Goal: Communication & Community: Answer question/provide support

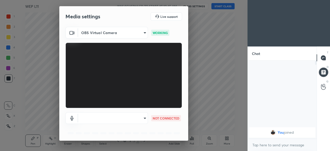
scroll to position [18, 0]
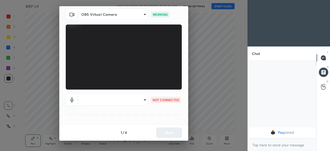
click at [91, 99] on body "1 2 3 4 5 6 7 C X Z C X Z E E Erase all H H WEP L11 WAS SCHEDULED TO START AT 1…" at bounding box center [165, 75] width 330 height 151
click at [100, 101] on li at bounding box center [112, 99] width 70 height 3
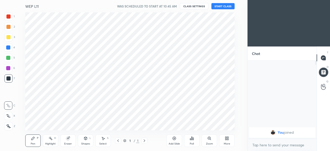
scroll to position [25700, 25590]
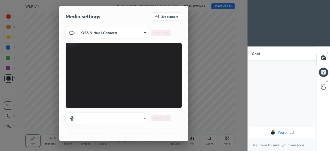
click at [86, 119] on body "1 2 3 4 5 6 7 C X Z C X Z E E Erase all H H WEP L11 WAS SCHEDULED TO START AT 1…" at bounding box center [165, 75] width 330 height 151
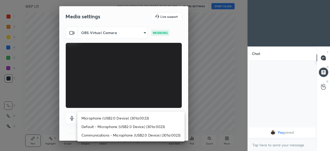
click at [98, 119] on li "Microphone (USB2.0 Device) (301a:0023)" at bounding box center [130, 118] width 107 height 9
type input "791e394bba6948d1d26735e5c7e4f8af35d832c1fcd96b86ed60e7607beb3743"
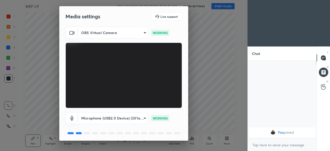
scroll to position [18, 0]
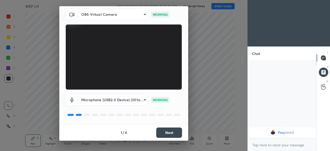
click at [167, 137] on button "Next" at bounding box center [169, 133] width 26 height 10
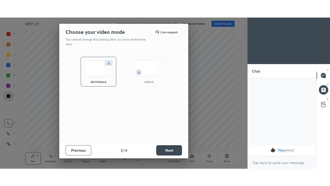
scroll to position [0, 0]
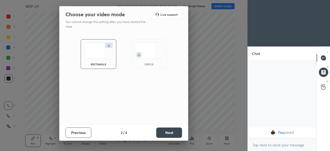
click at [167, 133] on button "Next" at bounding box center [169, 133] width 26 height 10
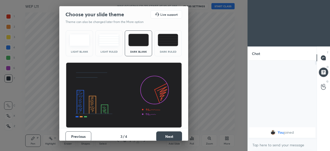
click at [164, 136] on button "Next" at bounding box center [169, 136] width 26 height 10
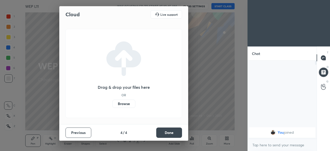
click at [129, 103] on label "Browse" at bounding box center [124, 104] width 23 height 8
click at [113, 103] on input "Browse" at bounding box center [113, 104] width 0 height 8
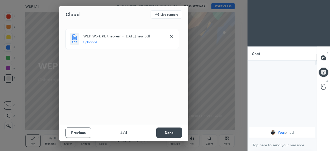
click at [163, 133] on button "Done" at bounding box center [169, 133] width 26 height 10
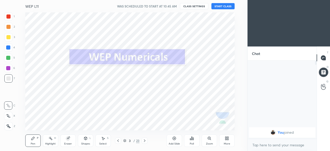
click at [224, 9] on button "START CLASS" at bounding box center [223, 6] width 23 height 6
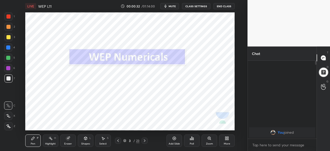
click at [145, 141] on icon at bounding box center [145, 141] width 4 height 4
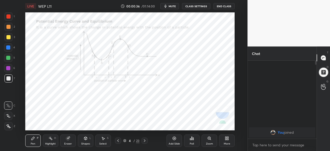
click at [226, 139] on icon at bounding box center [226, 139] width 1 height 1
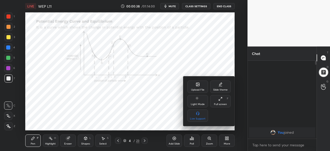
click at [219, 102] on div "Full screen F" at bounding box center [220, 101] width 21 height 12
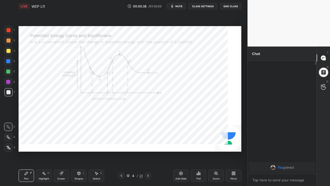
scroll to position [68, 67]
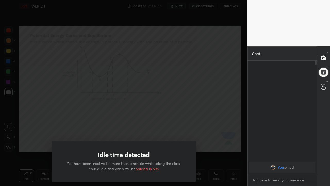
click at [26, 136] on div "Idle time detected You have been inactive for more than a minute while taking t…" at bounding box center [124, 93] width 248 height 186
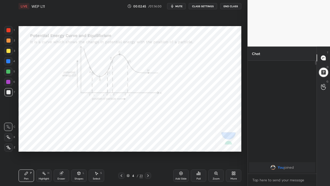
click at [9, 82] on div at bounding box center [8, 82] width 4 height 4
click at [215, 151] on div "Zoom" at bounding box center [216, 175] width 15 height 12
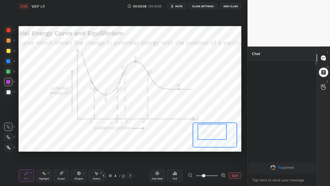
click at [130, 151] on div "Setting up your live class Poll for secs No correct answer Start poll" at bounding box center [130, 88] width 227 height 153
click at [232, 151] on button "EXIT" at bounding box center [235, 175] width 12 height 6
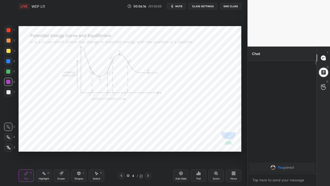
click at [148, 151] on icon at bounding box center [148, 175] width 4 height 4
click at [121, 151] on icon at bounding box center [122, 175] width 4 height 4
click at [148, 151] on icon at bounding box center [148, 175] width 4 height 4
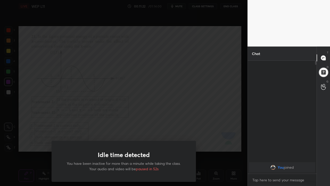
click at [35, 131] on div "Idle time detected You have been inactive for more than a minute while taking t…" at bounding box center [124, 93] width 248 height 186
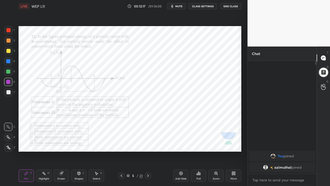
click at [149, 151] on icon at bounding box center [148, 175] width 4 height 4
click at [148, 151] on icon at bounding box center [148, 175] width 4 height 4
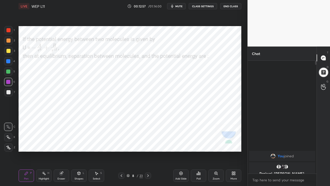
click at [148, 151] on icon at bounding box center [148, 175] width 4 height 4
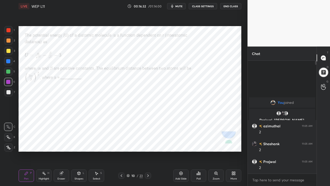
scroll to position [111, 67]
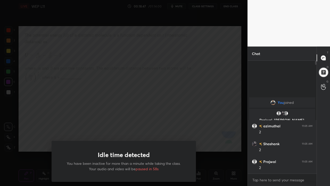
click at [28, 141] on div "Idle time detected You have been inactive for more than a minute while taking t…" at bounding box center [124, 93] width 248 height 186
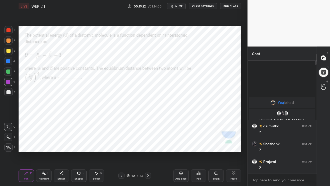
click at [148, 151] on icon at bounding box center [148, 175] width 4 height 4
click at [121, 151] on icon at bounding box center [122, 175] width 4 height 4
click at [179, 151] on div "Add Slide" at bounding box center [180, 175] width 15 height 12
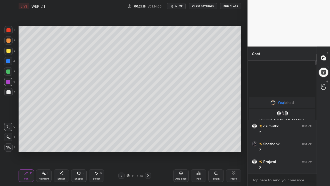
click at [61, 151] on div "Eraser" at bounding box center [62, 178] width 8 height 3
click at [29, 151] on div "Pen P" at bounding box center [26, 175] width 15 height 12
click at [7, 62] on div at bounding box center [8, 61] width 4 height 4
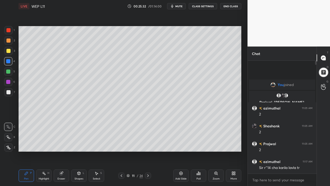
click at [121, 151] on icon at bounding box center [122, 175] width 4 height 4
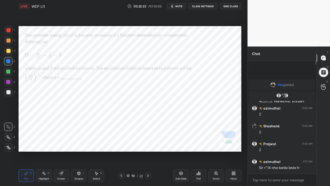
click at [121, 151] on icon at bounding box center [122, 175] width 4 height 4
click at [277, 151] on body "1 2 3 4 5 6 7 C X Z C X Z E E Erase all H H LIVE WEP L11 00:26:14 / 01:14:00 mu…" at bounding box center [165, 93] width 330 height 186
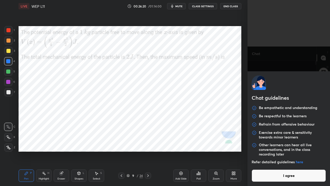
click at [291, 151] on button "I agree" at bounding box center [289, 175] width 74 height 12
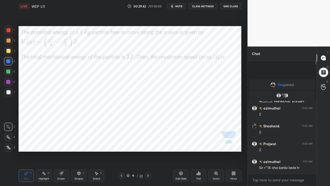
click at [8, 83] on div at bounding box center [8, 82] width 4 height 4
click at [180, 151] on div "Add Slide" at bounding box center [180, 175] width 15 height 12
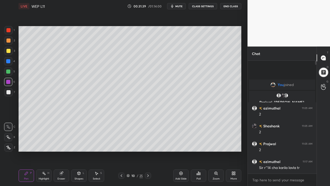
click at [9, 72] on div at bounding box center [8, 71] width 4 height 4
click at [121, 151] on icon at bounding box center [122, 175] width 2 height 3
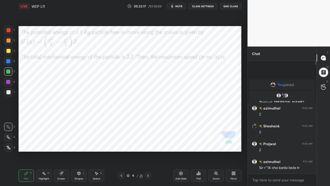
click at [148, 151] on icon at bounding box center [148, 175] width 4 height 4
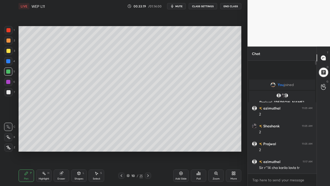
click at [179, 151] on div "Add Slide" at bounding box center [181, 178] width 11 height 3
click at [147, 151] on icon at bounding box center [148, 175] width 4 height 4
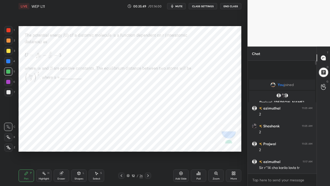
click at [148, 151] on icon at bounding box center [148, 175] width 4 height 4
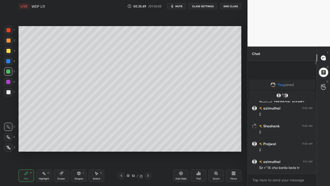
click at [149, 151] on icon at bounding box center [148, 175] width 4 height 4
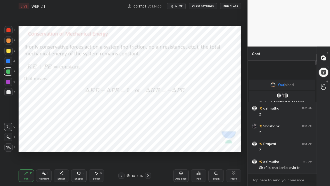
click at [148, 151] on icon at bounding box center [148, 175] width 4 height 4
click at [149, 151] on icon at bounding box center [148, 175] width 2 height 3
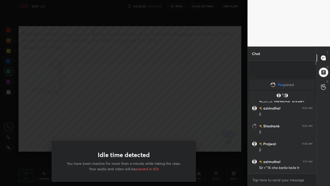
click at [148, 151] on div "Idle time detected You have been inactive for more than a minute while taking t…" at bounding box center [124, 161] width 145 height 41
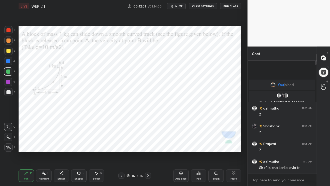
click at [148, 151] on icon at bounding box center [148, 175] width 4 height 4
click at [280, 95] on img "grid" at bounding box center [279, 95] width 5 height 5
click at [64, 151] on div "Eraser" at bounding box center [61, 175] width 15 height 12
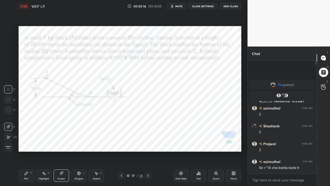
click at [29, 151] on div "Pen P" at bounding box center [26, 175] width 15 height 12
click at [7, 82] on div at bounding box center [8, 82] width 4 height 4
click at [148, 151] on icon at bounding box center [148, 175] width 4 height 4
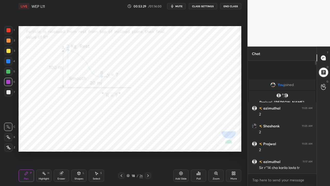
click at [121, 151] on icon at bounding box center [122, 175] width 4 height 4
click at [183, 151] on div "Add Slide" at bounding box center [180, 175] width 15 height 12
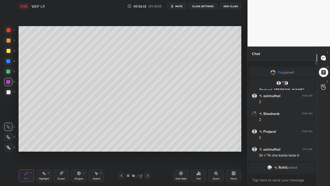
click at [148, 151] on icon at bounding box center [148, 175] width 4 height 4
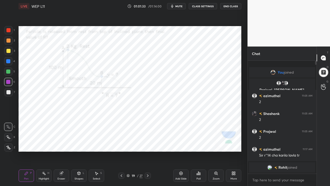
click at [181, 151] on div "Add Slide" at bounding box center [180, 175] width 15 height 12
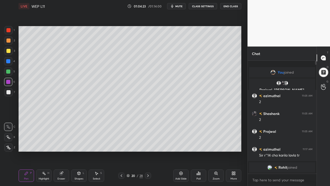
click at [230, 8] on button "End Class" at bounding box center [230, 6] width 21 height 6
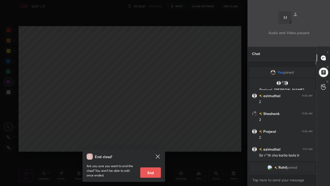
click at [147, 151] on button "End" at bounding box center [150, 172] width 21 height 10
type textarea "x"
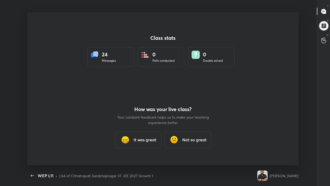
scroll to position [0, 0]
click at [146, 139] on h3 "It was great" at bounding box center [145, 140] width 23 height 6
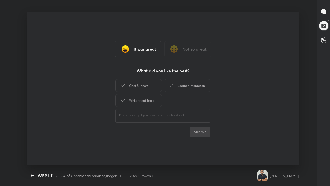
click at [190, 87] on div "Learner Interaction" at bounding box center [187, 85] width 46 height 13
click at [199, 129] on button "Submit" at bounding box center [200, 132] width 21 height 10
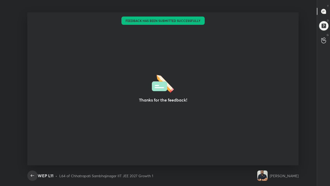
click at [33, 151] on icon "button" at bounding box center [32, 175] width 6 height 6
